Goal: Transaction & Acquisition: Purchase product/service

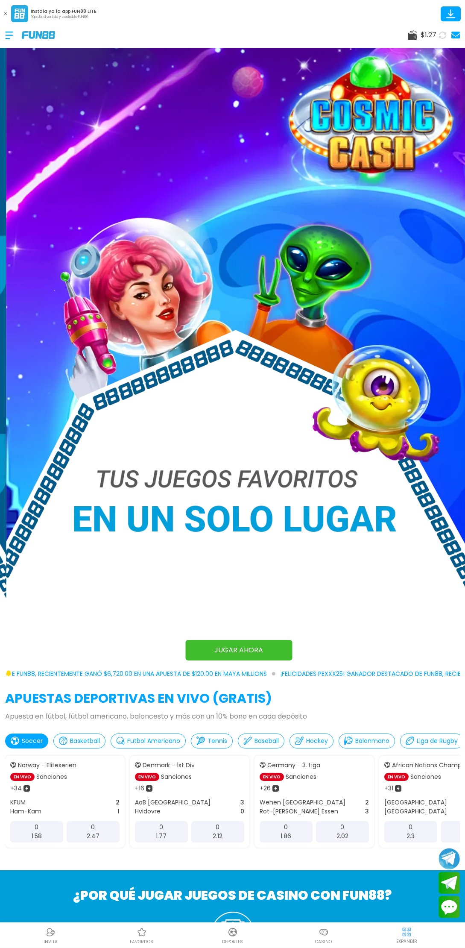
click at [412, 38] on use at bounding box center [412, 35] width 9 height 10
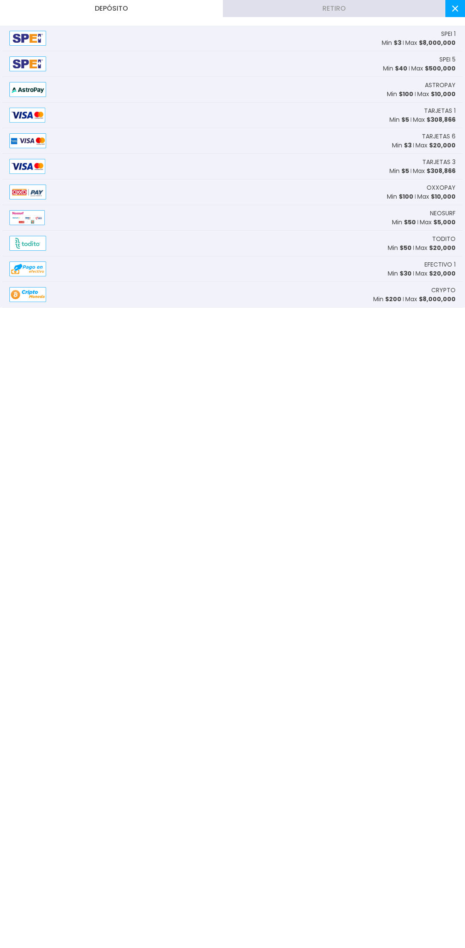
click at [400, 35] on div "SPEI 1 Min $ 3 Max $ 8,000,000" at bounding box center [419, 38] width 74 height 18
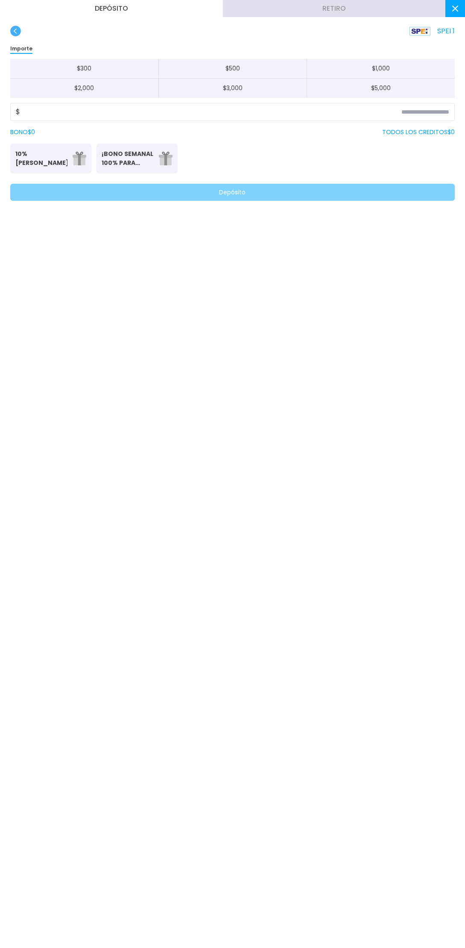
click at [38, 168] on p "Bono del 10%: (Sin límite de Retiro)" at bounding box center [50, 170] width 71 height 5
click at [177, 109] on input at bounding box center [235, 112] width 430 height 10
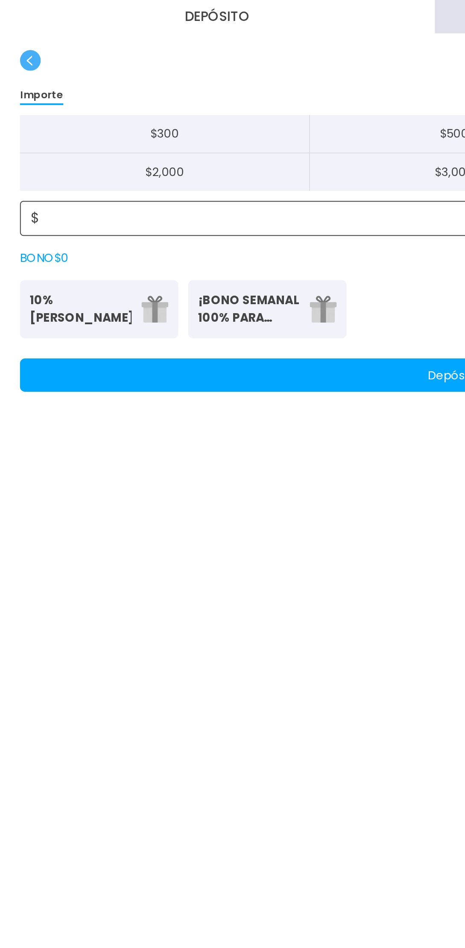
type input "***"
click at [41, 163] on p "10% Bono Ilimitado" at bounding box center [41, 159] width 52 height 18
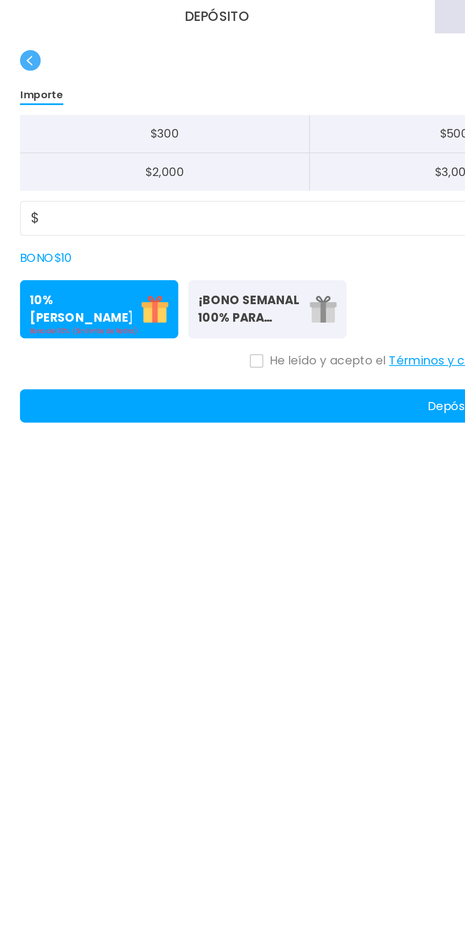
click at [132, 185] on icon at bounding box center [132, 185] width 4 height 3
click at [192, 212] on button "Depósito" at bounding box center [232, 208] width 445 height 17
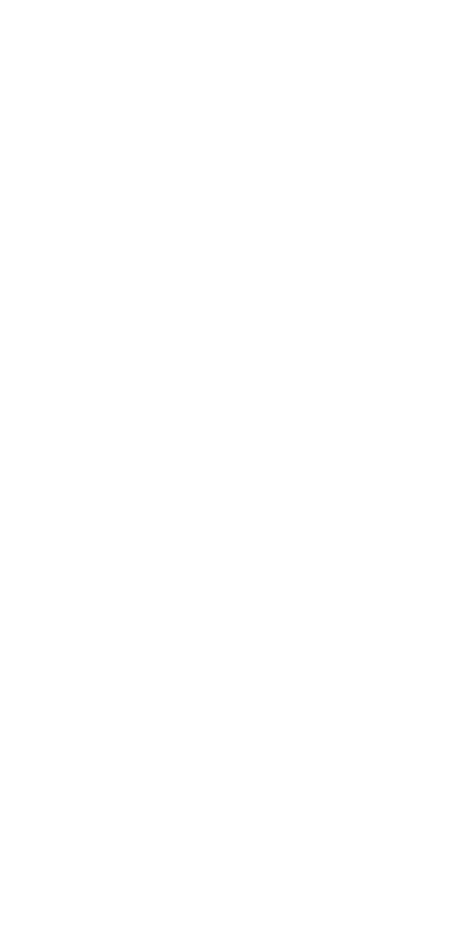
click at [240, 626] on div "Depósito Retiro SPEI 1 Importe $ 300 $ 500 $ 1,000 $ 2,000 $ 3,000 $ 5,000 $ **…" at bounding box center [232, 474] width 465 height 948
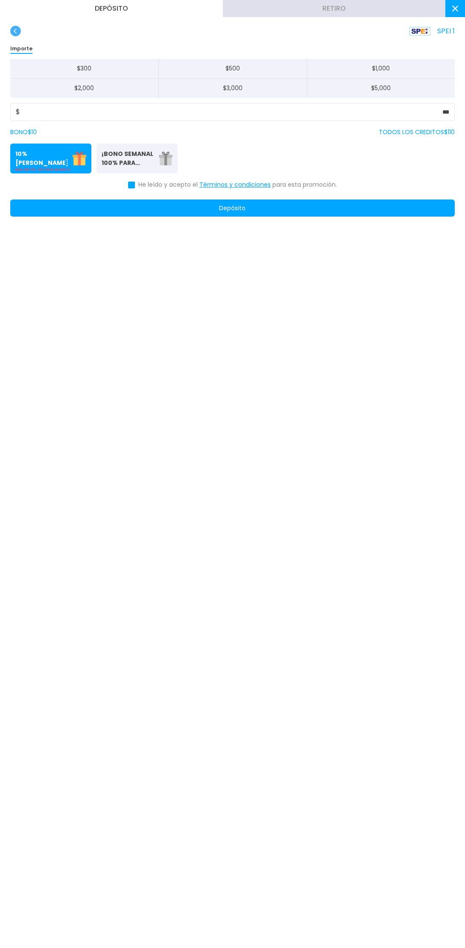
click at [241, 211] on button "Depósito" at bounding box center [232, 208] width 445 height 17
click at [455, 12] on button at bounding box center [456, 8] width 20 height 17
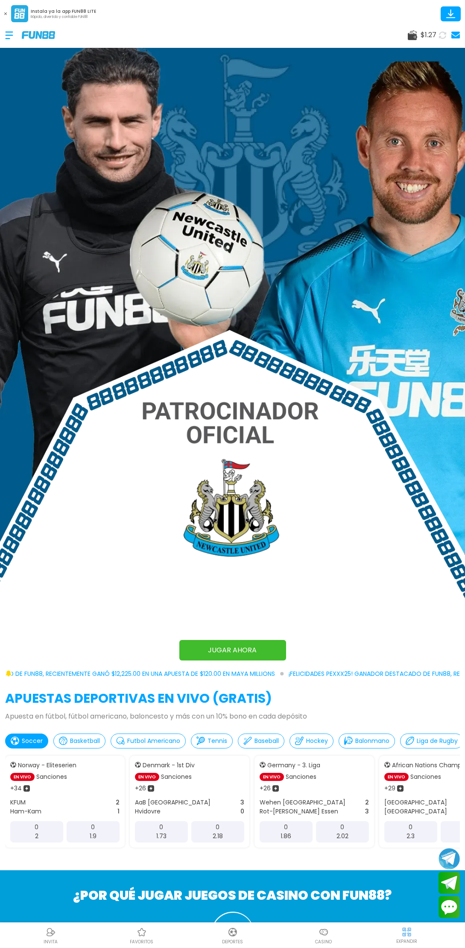
click at [327, 942] on p "Casino" at bounding box center [323, 942] width 17 height 6
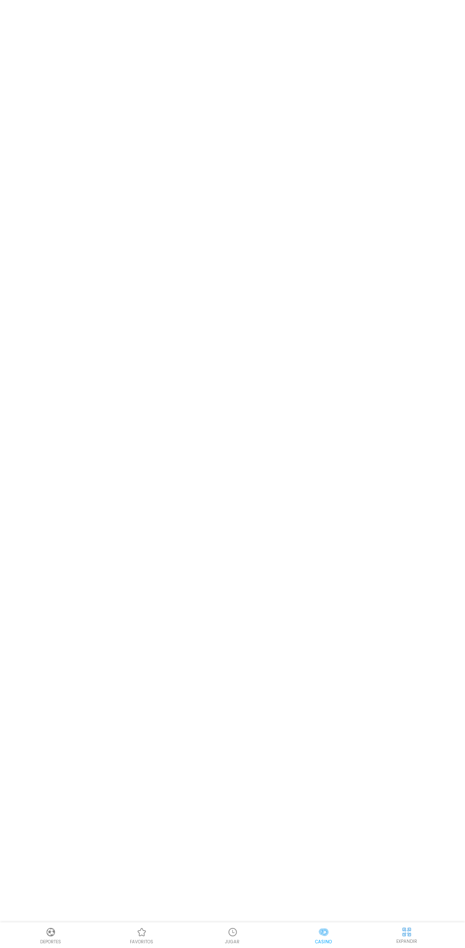
click at [336, 940] on div "Casino" at bounding box center [323, 935] width 91 height 19
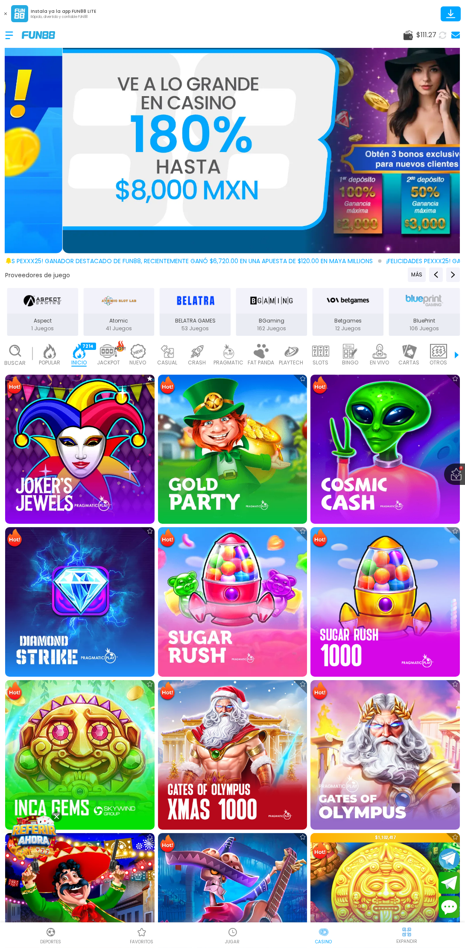
click at [141, 932] on img at bounding box center [142, 932] width 10 height 10
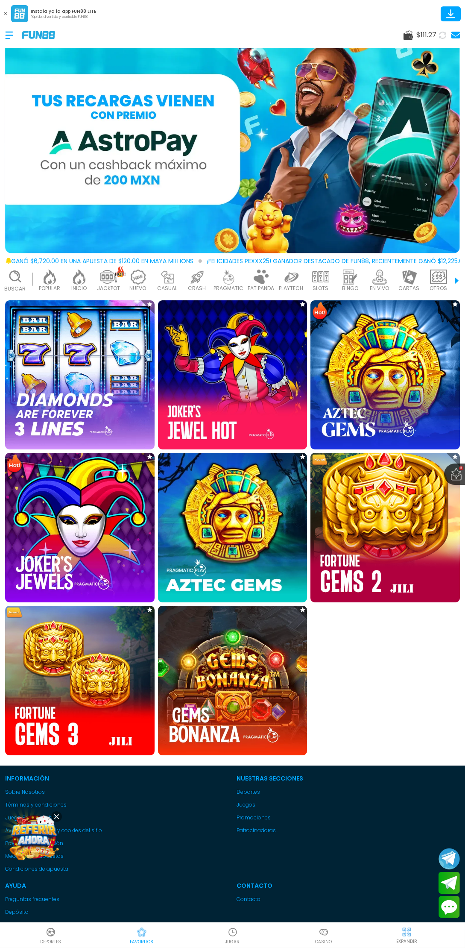
click at [72, 693] on img at bounding box center [80, 681] width 150 height 150
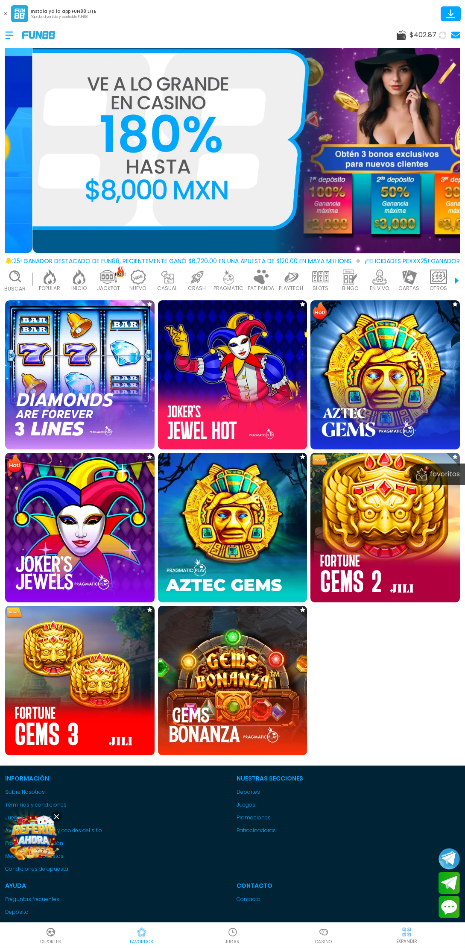
click at [412, 31] on span "$ 402.87" at bounding box center [423, 35] width 27 height 10
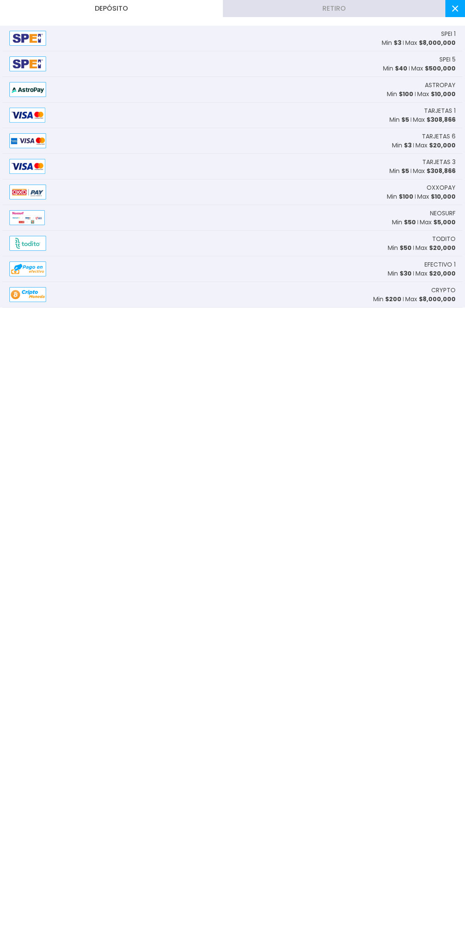
click at [341, 14] on button "Retiro" at bounding box center [334, 8] width 223 height 17
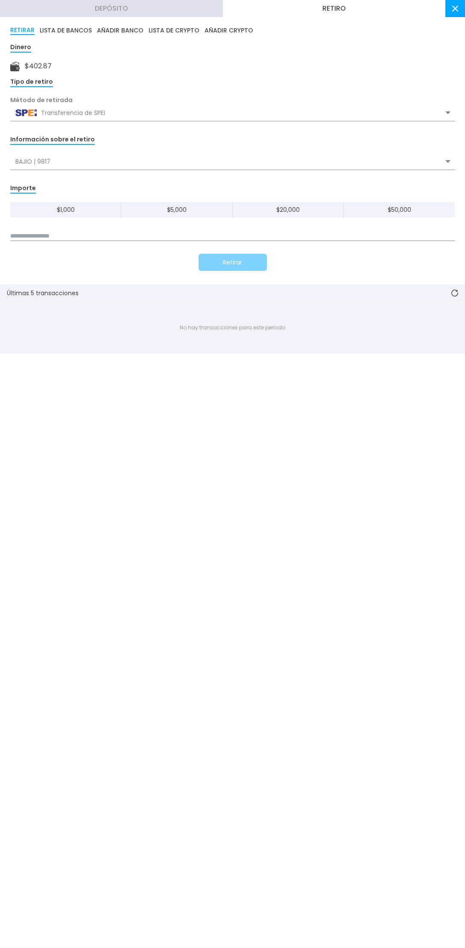
click at [67, 186] on div "Importe $ 1,000 $ 5,000 $ 20,000 $ 50,000" at bounding box center [232, 212] width 445 height 58
click at [111, 238] on input at bounding box center [232, 236] width 445 height 9
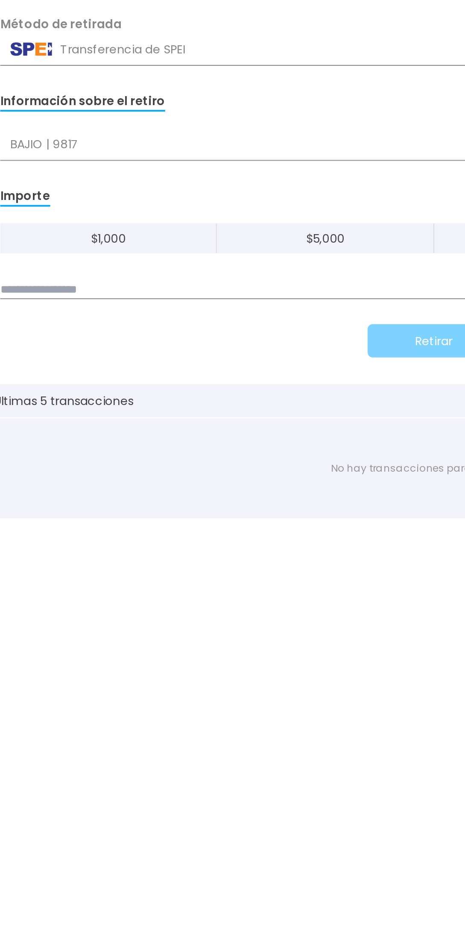
click at [49, 232] on input at bounding box center [232, 236] width 445 height 9
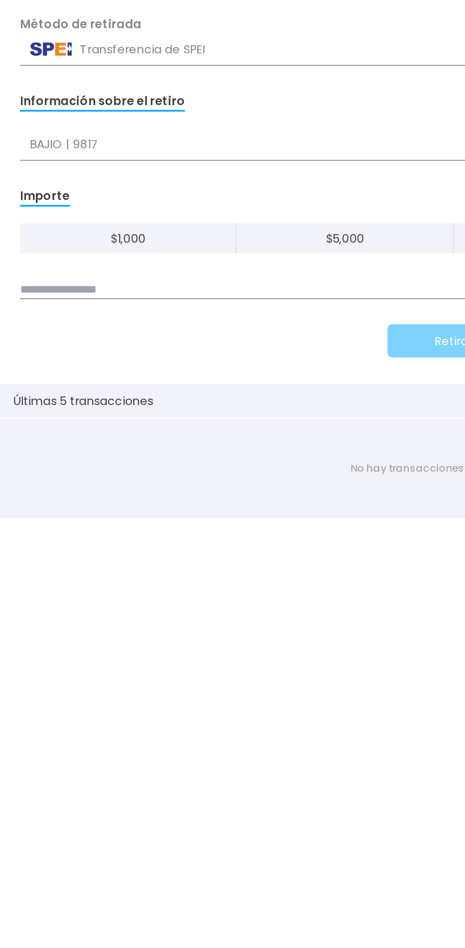
click at [29, 235] on input at bounding box center [232, 236] width 445 height 9
type input "***"
click at [224, 265] on button "Retirar" at bounding box center [233, 262] width 68 height 17
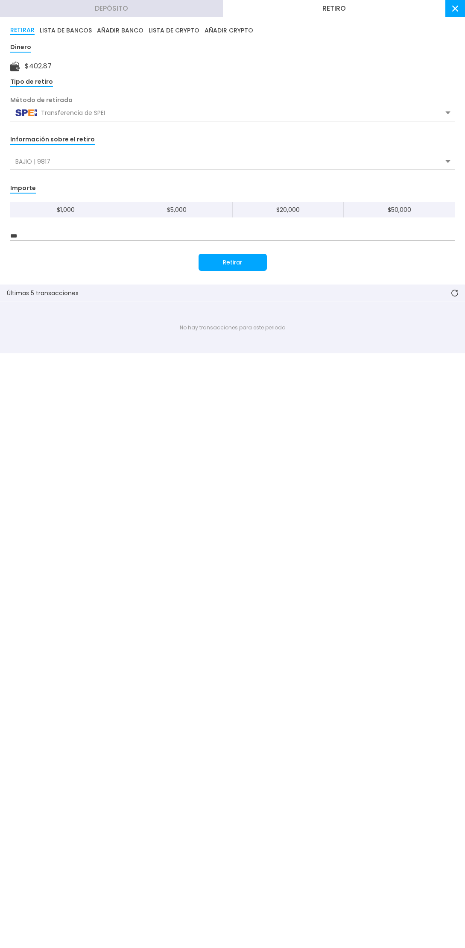
click at [233, 264] on button "Retirar" at bounding box center [233, 262] width 68 height 17
